Goal: Information Seeking & Learning: Learn about a topic

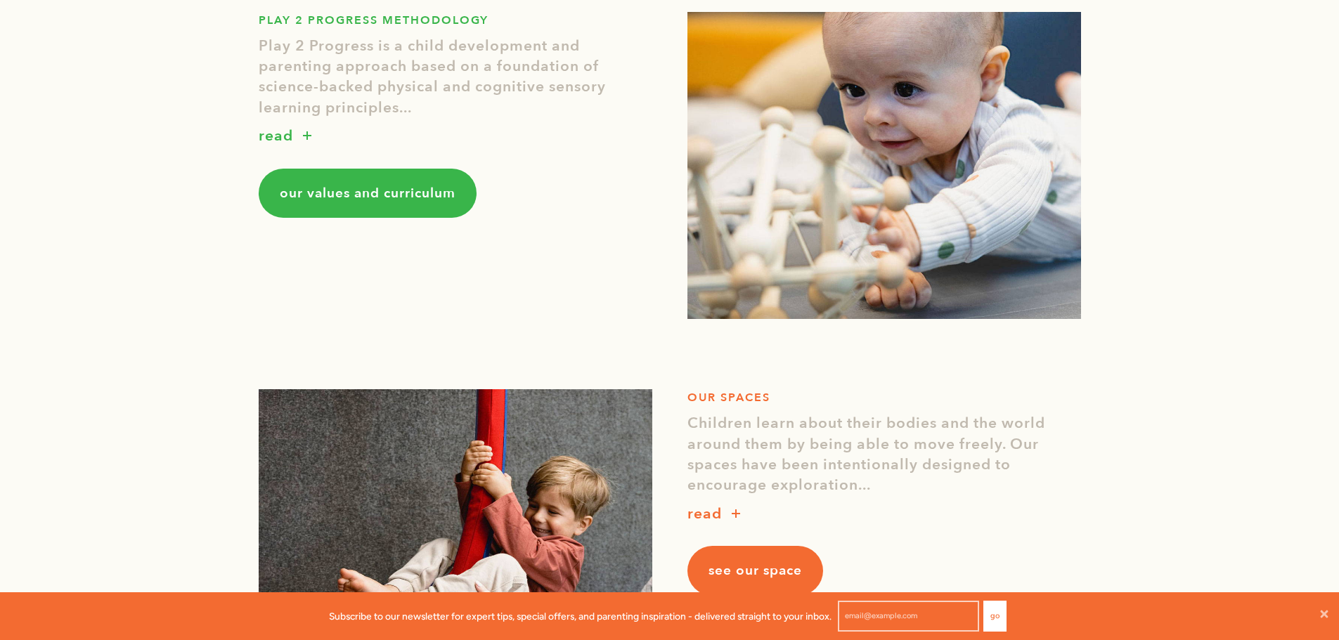
scroll to position [1616, 0]
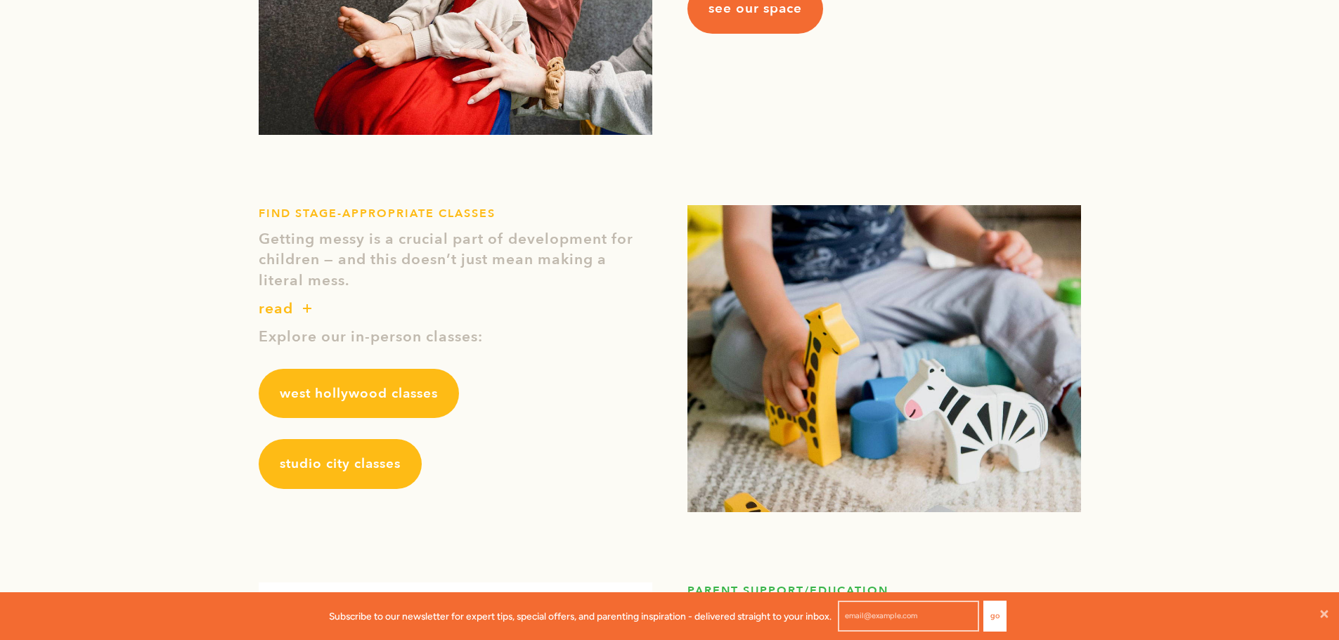
click at [363, 473] on span "studio city classes" at bounding box center [340, 464] width 121 height 18
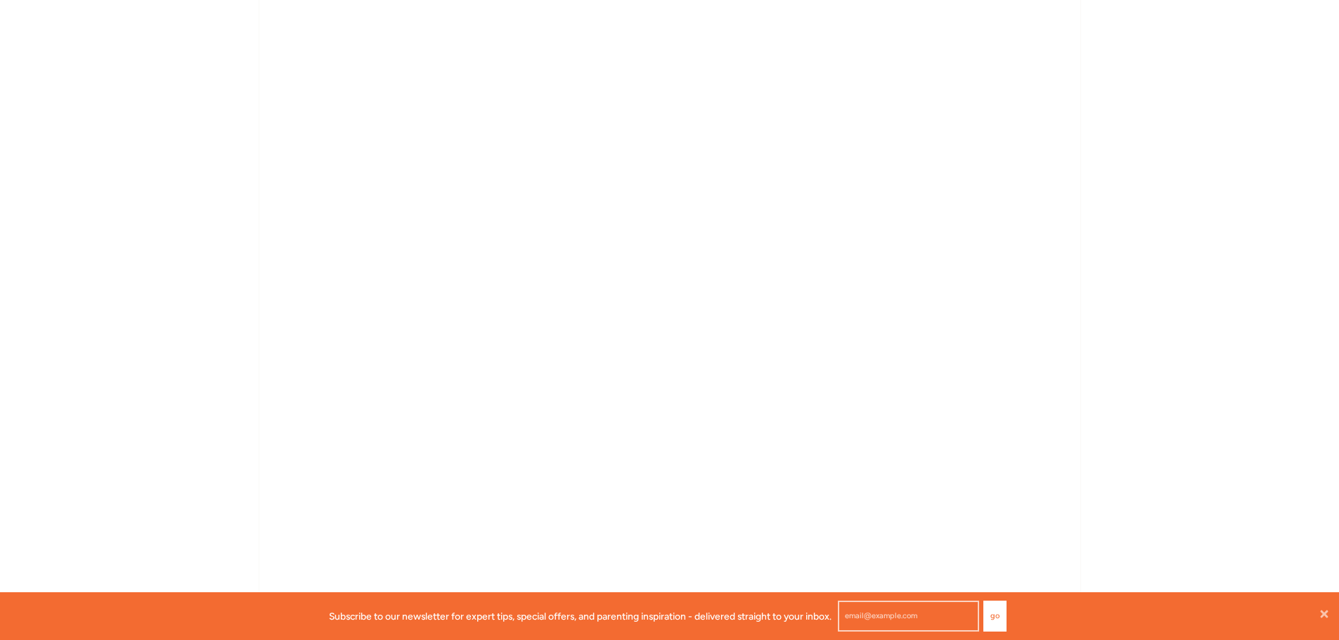
scroll to position [773, 0]
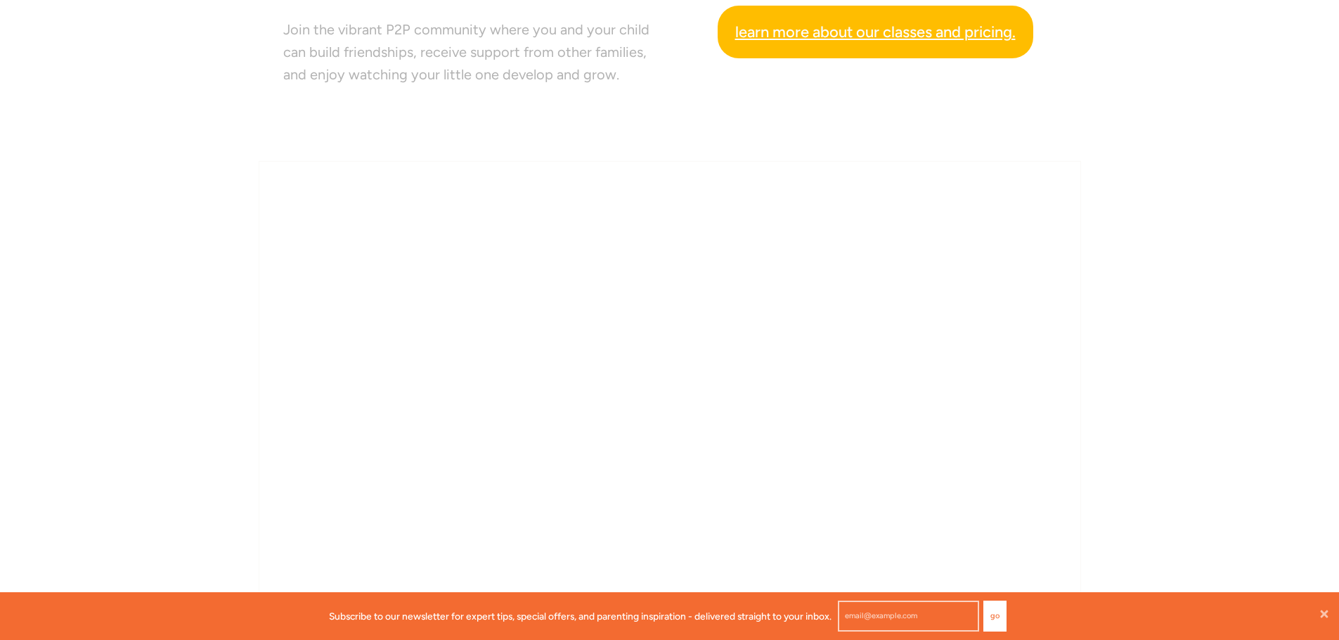
click at [908, 32] on span "Learn more about our classes and pricing." at bounding box center [875, 32] width 280 height 25
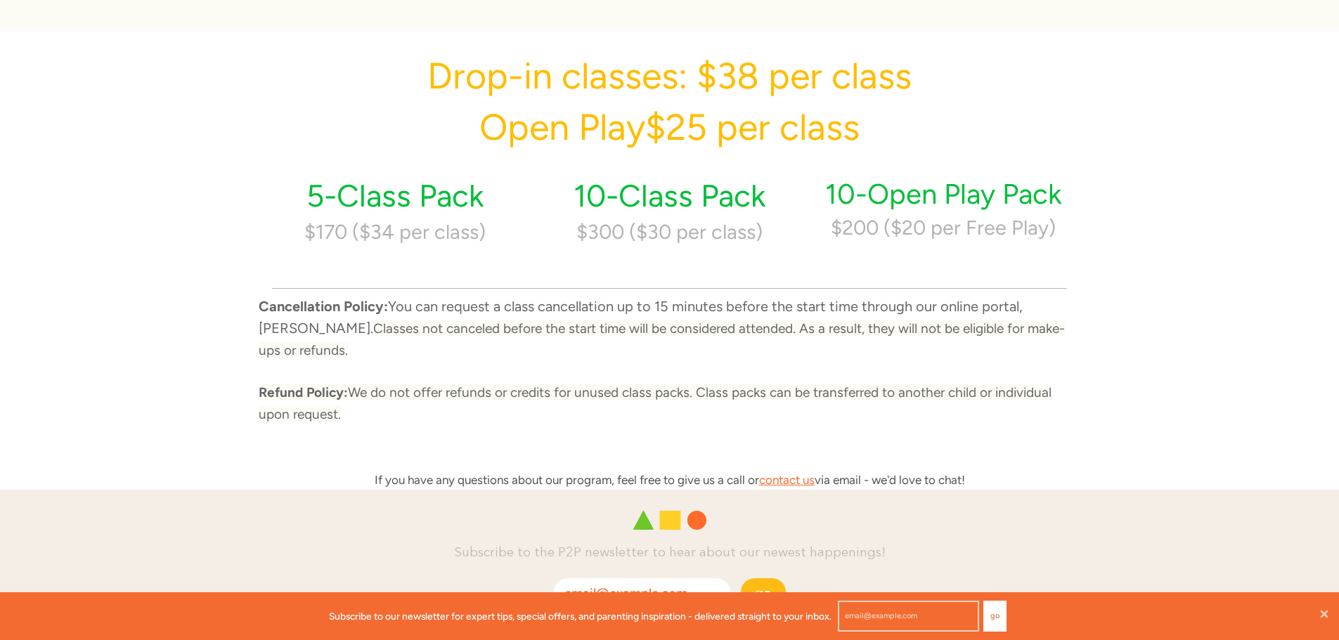
scroll to position [389, 0]
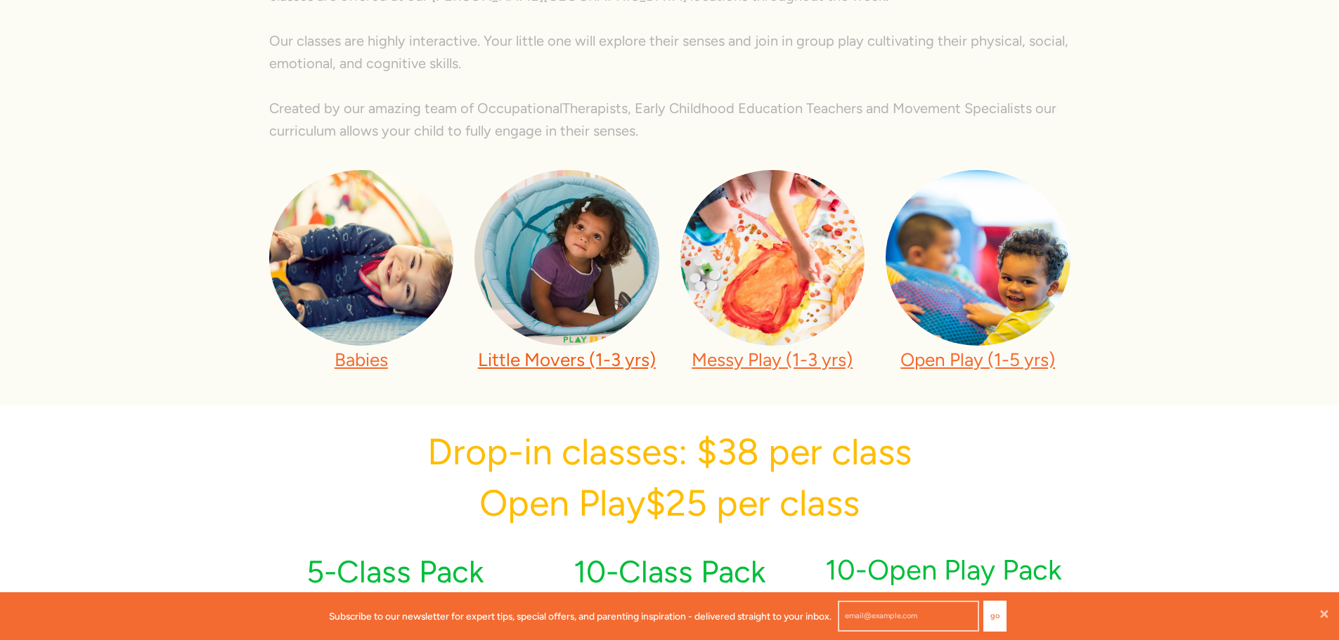
click at [523, 363] on link "Little Movers (1-3 yrs)" at bounding box center [567, 360] width 178 height 22
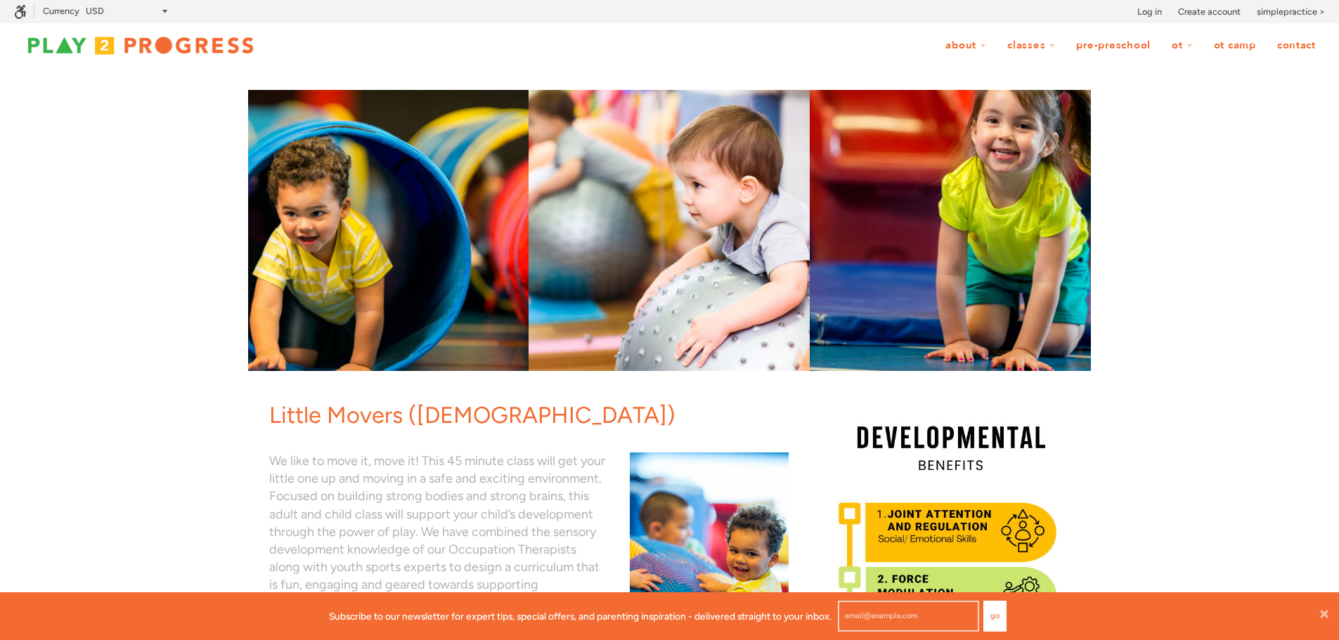
click at [1110, 42] on link "Pre-Preschool" at bounding box center [1113, 45] width 93 height 27
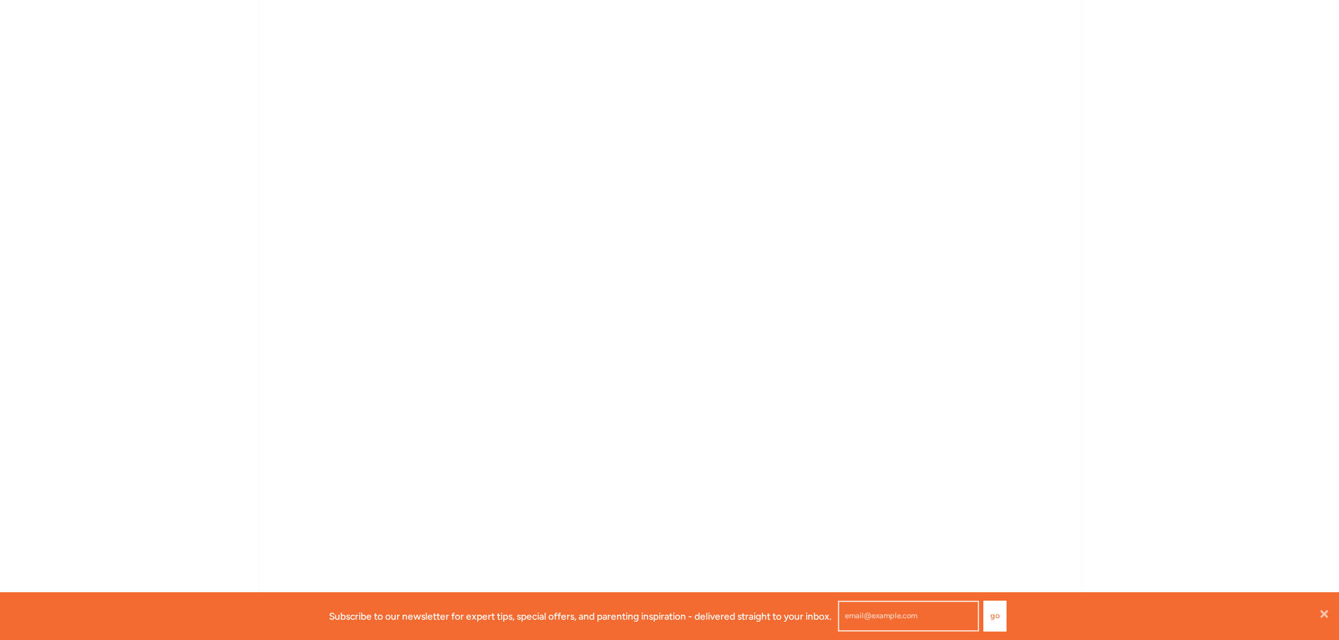
scroll to position [2306, 0]
click at [1321, 612] on icon at bounding box center [1325, 614] width 8 height 8
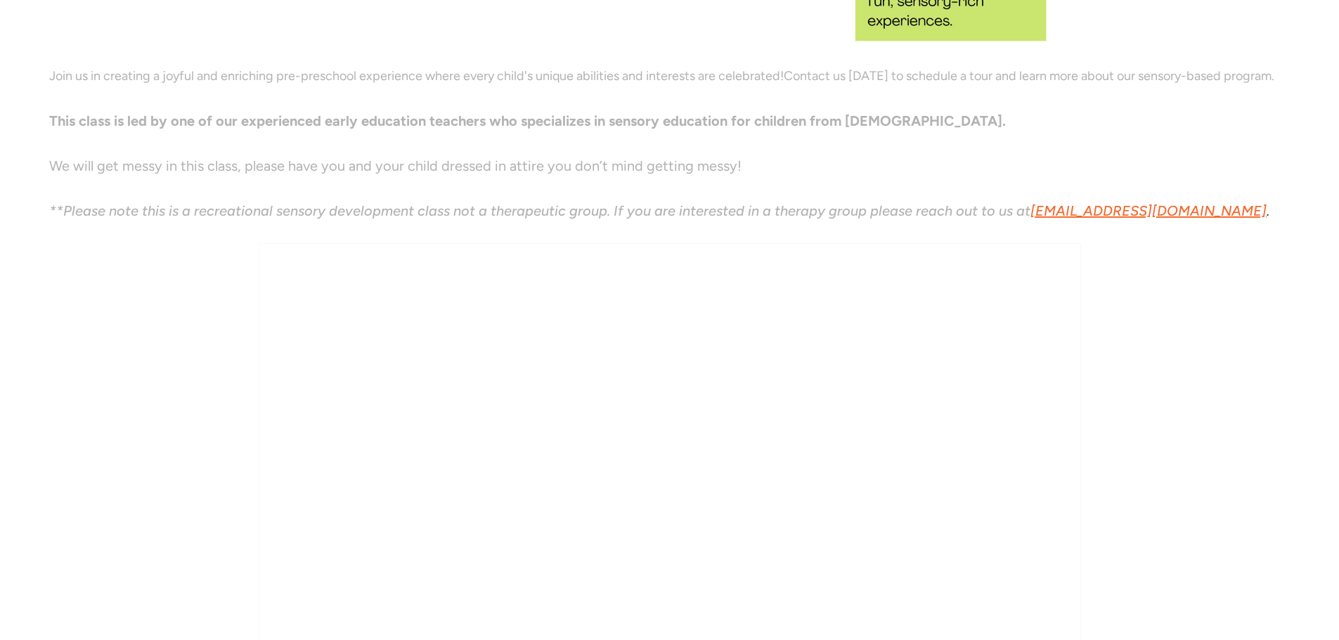
scroll to position [2236, 0]
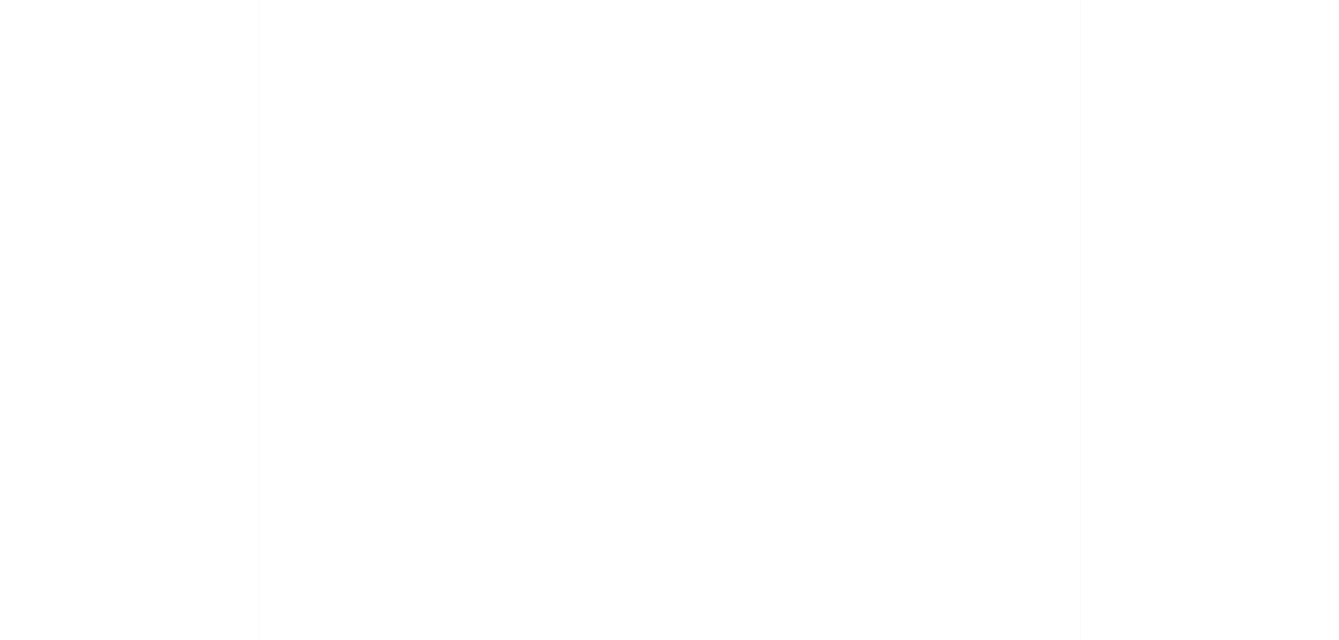
click at [1249, 391] on div "Pre-Preschool (16-35 months) Our sensory-based program is designed to engage al…" at bounding box center [669, 484] width 1339 height 5302
